Goal: Transaction & Acquisition: Purchase product/service

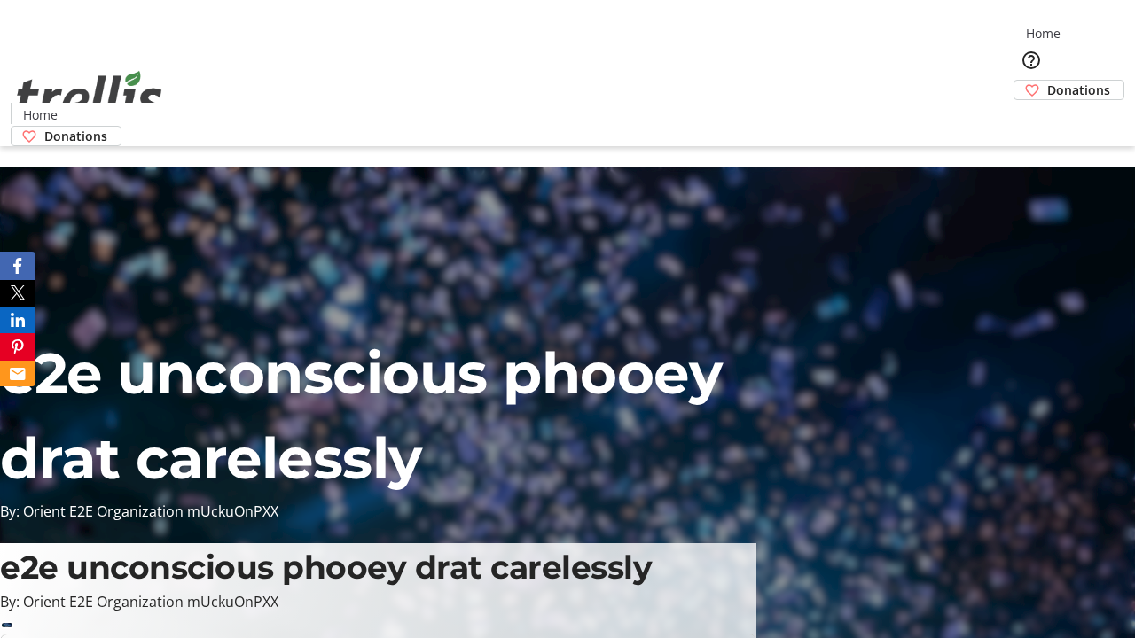
click at [1047, 81] on span "Donations" at bounding box center [1078, 90] width 63 height 19
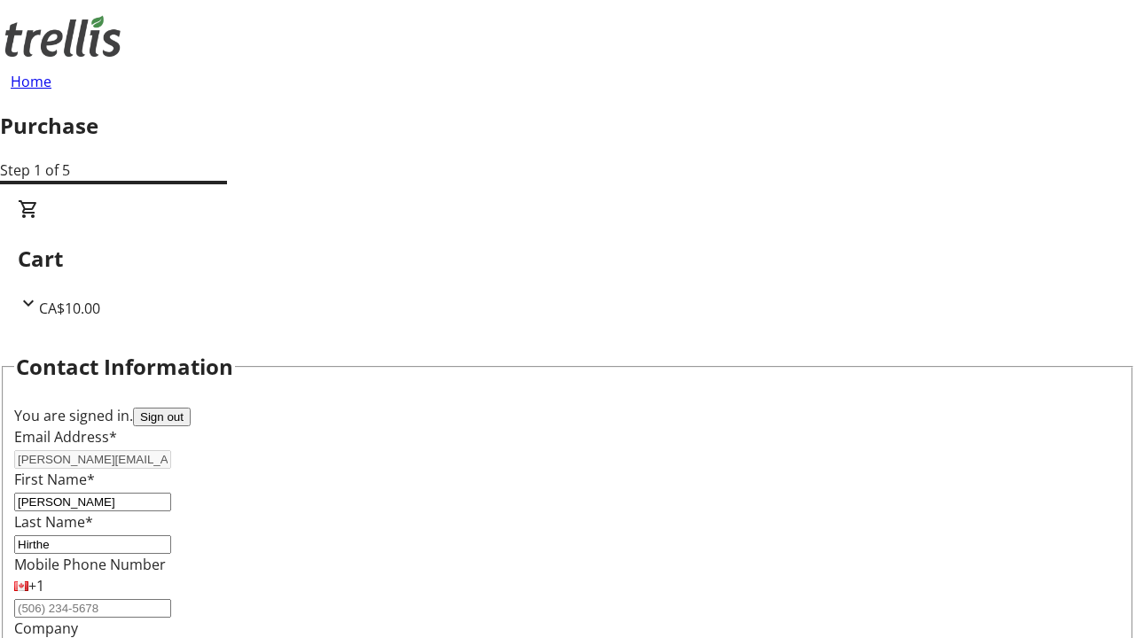
select select "CA"
type input "[STREET_ADDRESS][PERSON_NAME]"
type input "Kelowna"
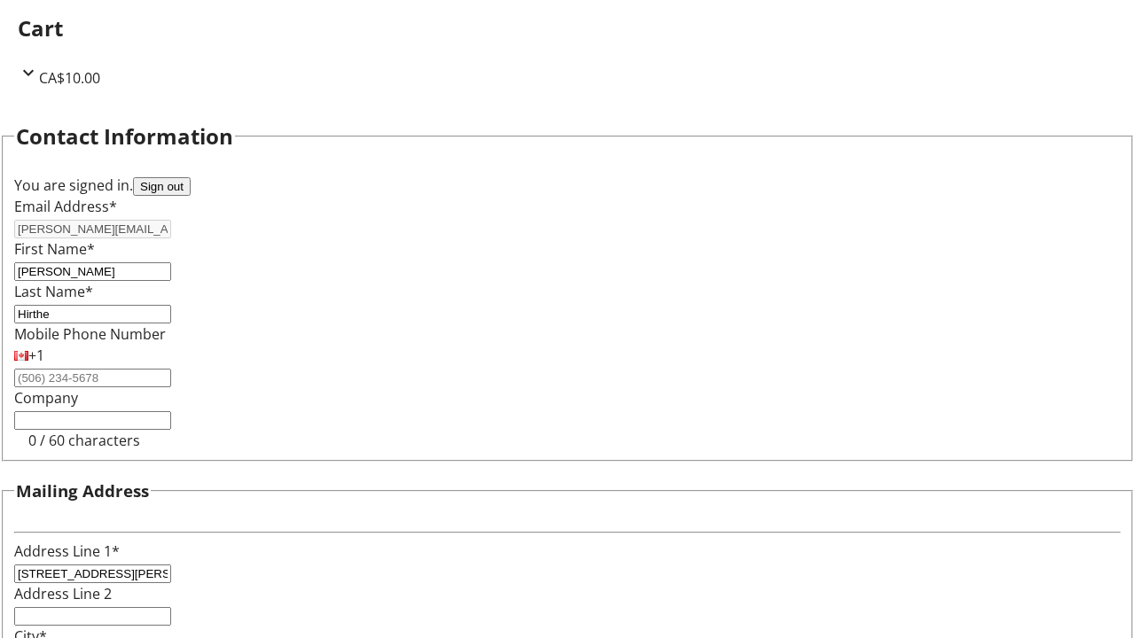
select select "BC"
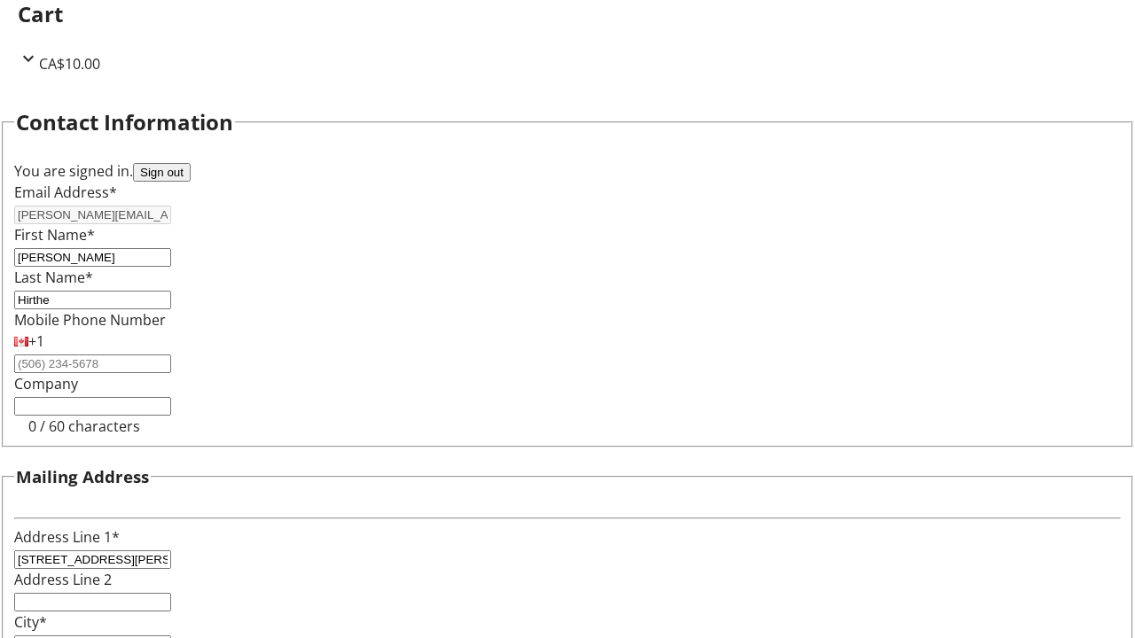
type input "Kelowna"
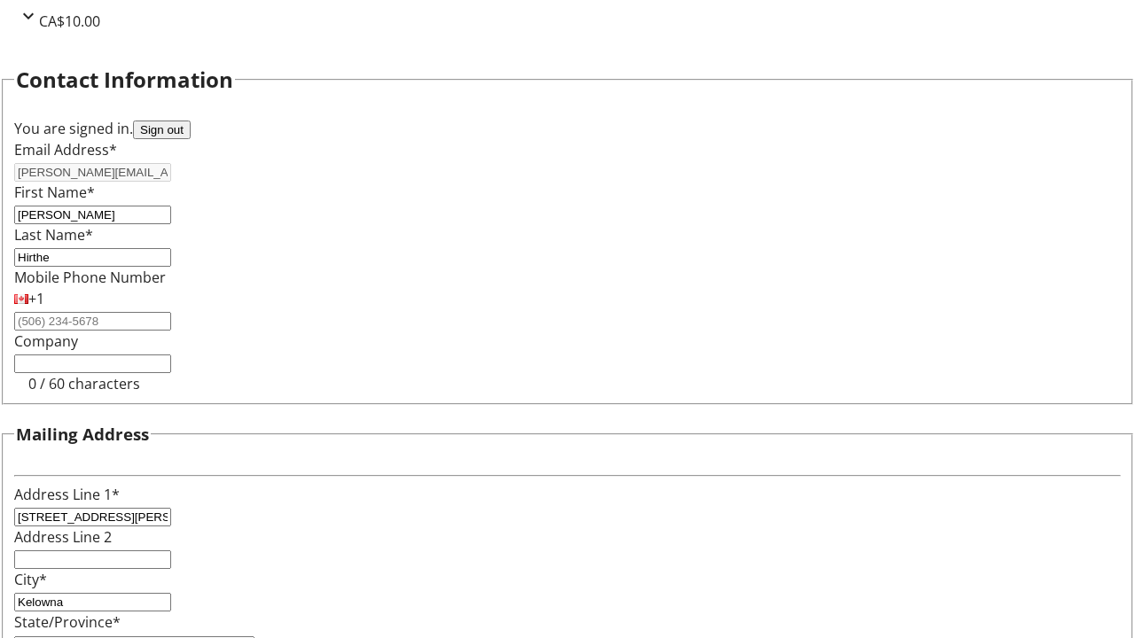
type input "V1Y 0C2"
